Goal: Check status: Check status

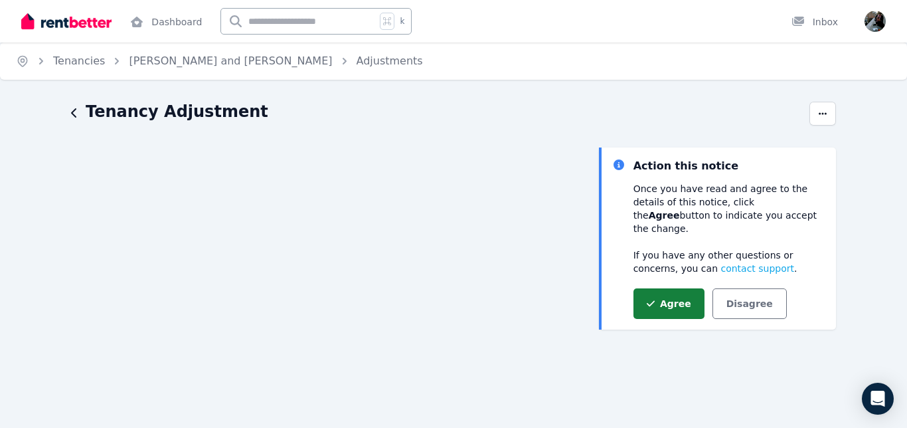
click at [657, 293] on button "Agree" at bounding box center [668, 303] width 71 height 31
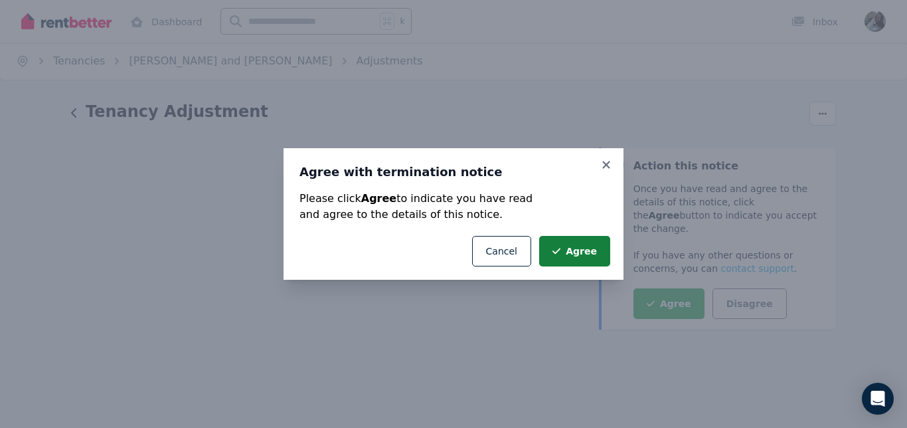
click at [560, 253] on icon "submit" at bounding box center [556, 251] width 8 height 6
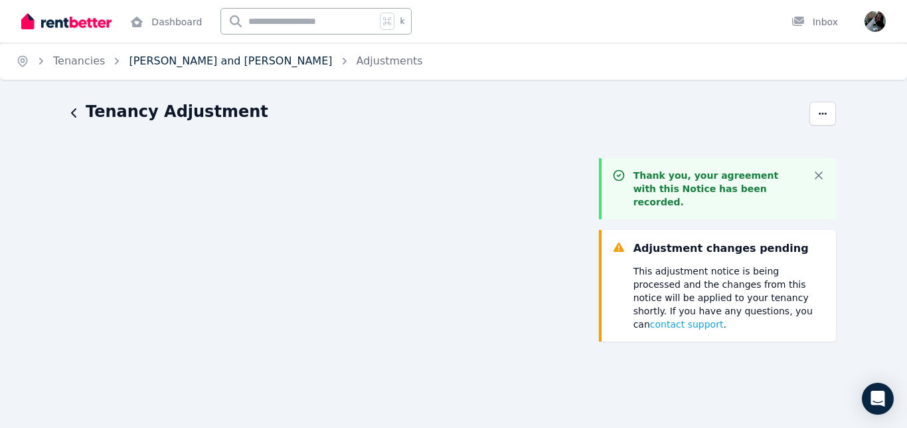
click at [183, 60] on link "[PERSON_NAME] and [PERSON_NAME]" at bounding box center [230, 60] width 203 height 13
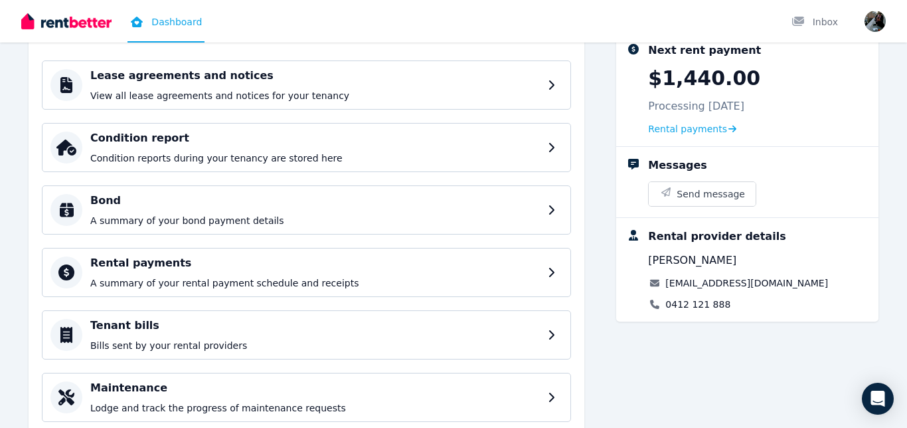
scroll to position [183, 0]
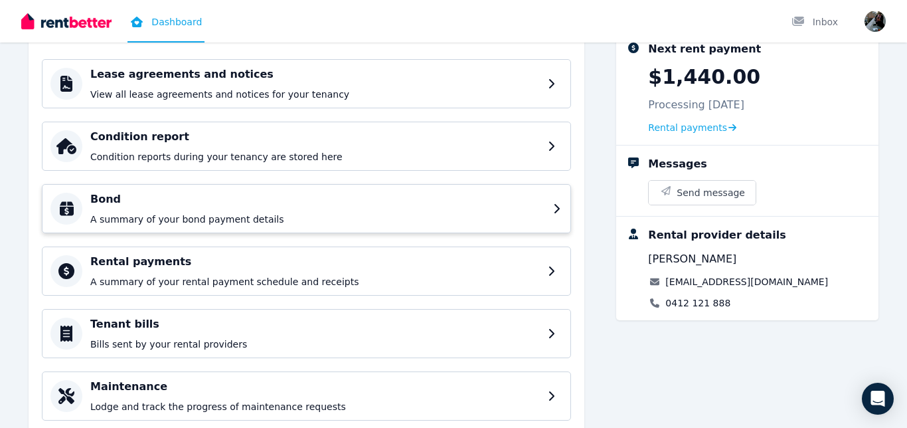
click at [445, 199] on h4 "Bond" at bounding box center [317, 199] width 455 height 16
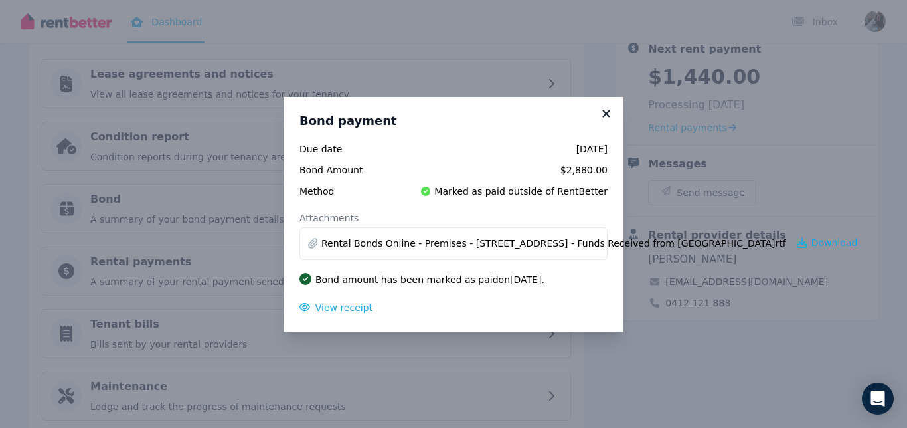
click at [608, 112] on icon at bounding box center [605, 114] width 13 height 12
